Goal: Transaction & Acquisition: Download file/media

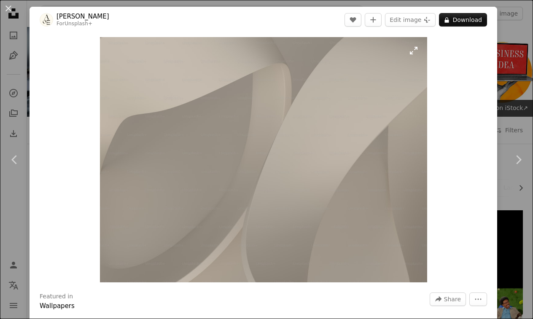
scroll to position [931, 0]
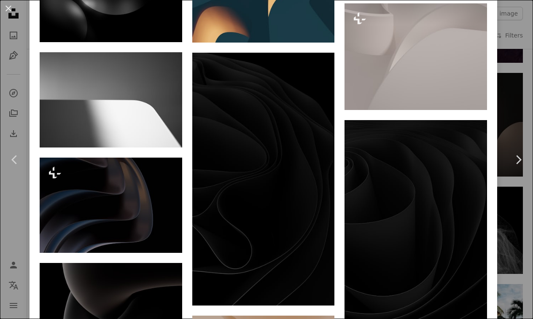
scroll to position [855, 0]
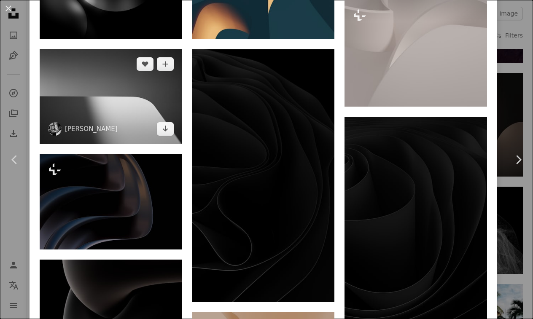
click at [124, 79] on img at bounding box center [111, 96] width 143 height 95
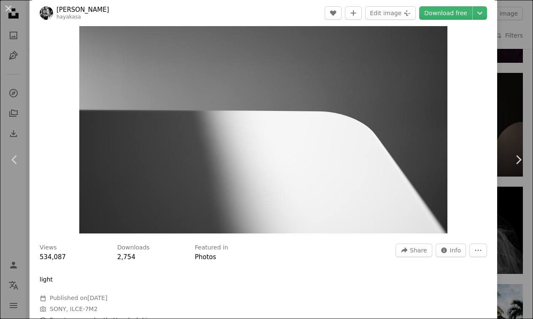
scroll to position [45, 0]
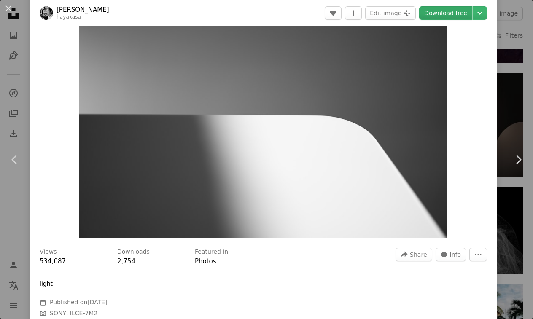
click at [439, 7] on link "Download free" at bounding box center [445, 12] width 53 height 13
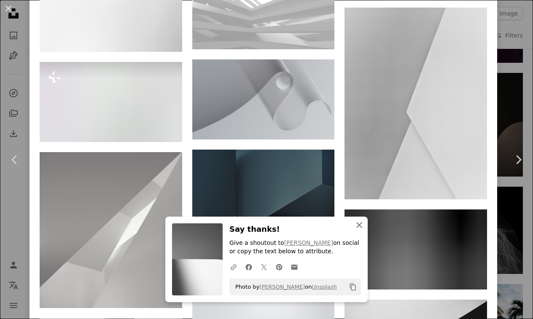
scroll to position [2198, 0]
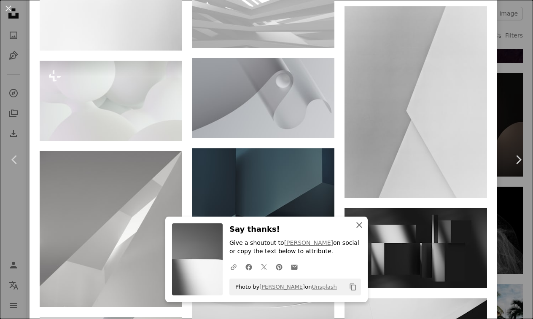
click at [355, 227] on icon "An X shape" at bounding box center [359, 225] width 10 height 10
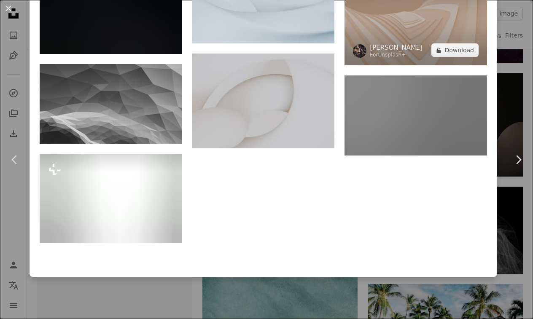
scroll to position [8214, 0]
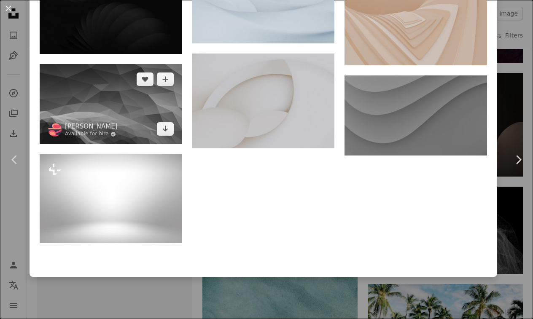
click at [140, 144] on img at bounding box center [111, 104] width 143 height 80
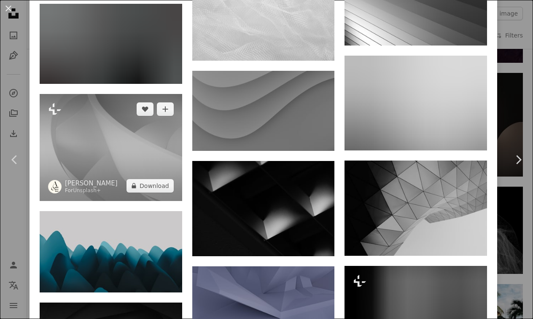
scroll to position [1045, 0]
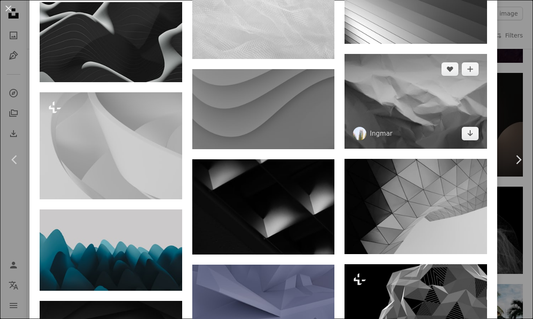
click at [395, 108] on img at bounding box center [415, 101] width 143 height 95
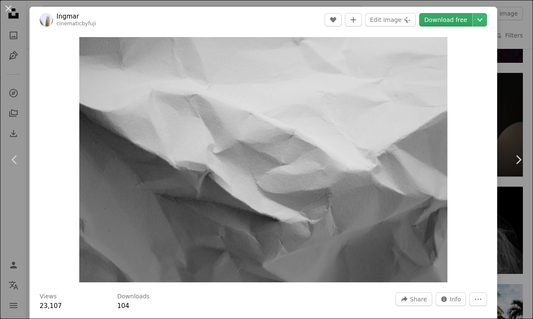
click at [435, 23] on link "Download free" at bounding box center [445, 19] width 53 height 13
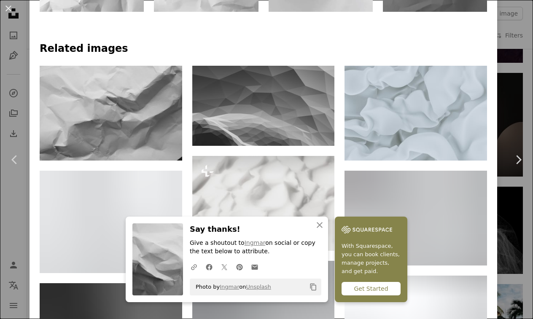
scroll to position [495, 0]
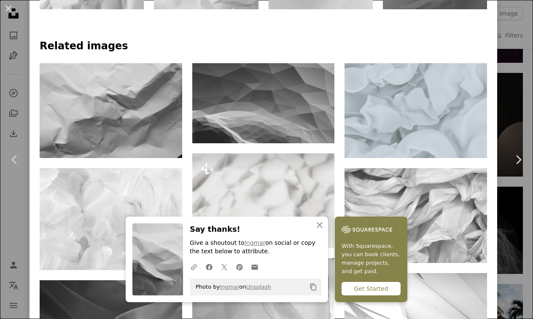
click at [217, 110] on img at bounding box center [263, 103] width 143 height 80
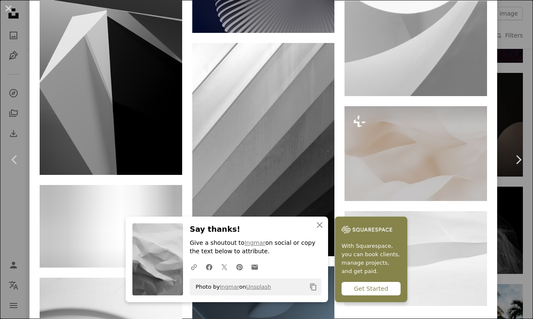
scroll to position [1816, 0]
